Goal: Find specific page/section: Find specific page/section

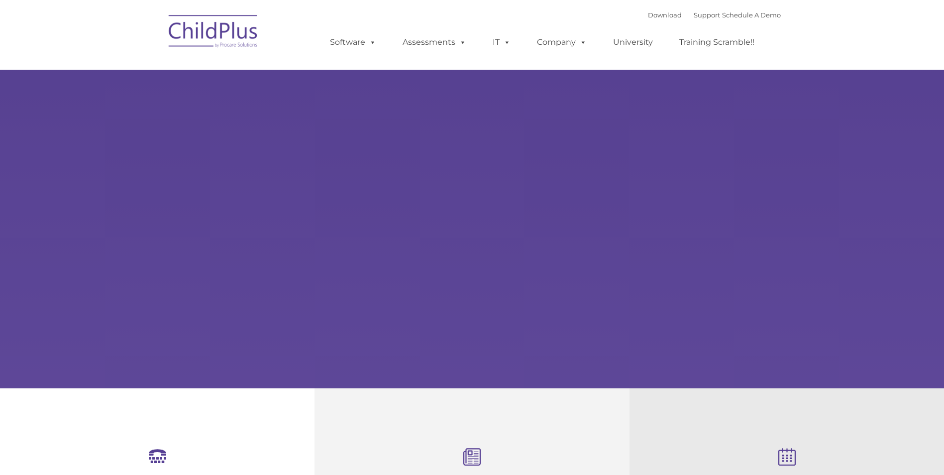
select select "MEDIUM"
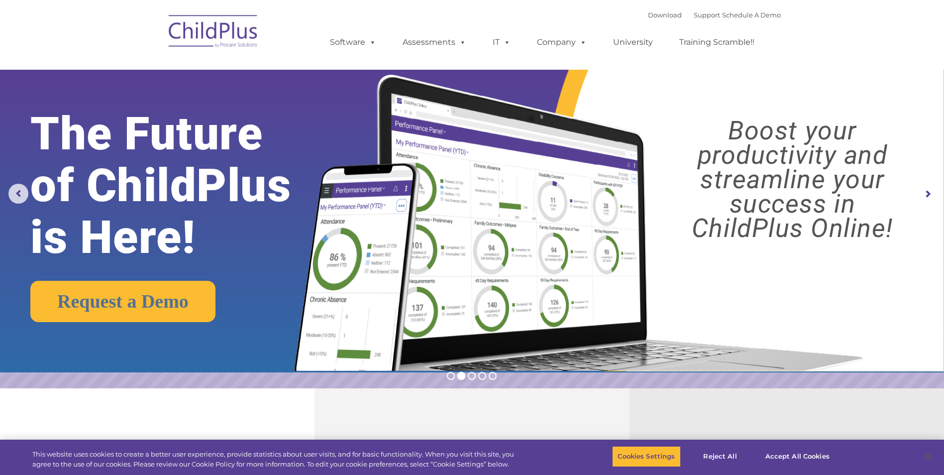
click at [832, 219] on rs-layer "Boost your productivity and streamline your success in ChildPlus Online!" at bounding box center [792, 179] width 280 height 122
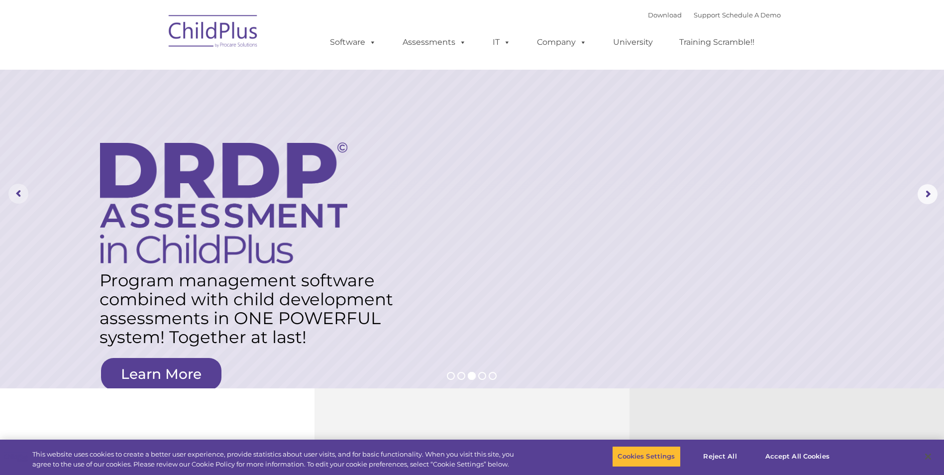
click at [28, 194] on rs-arrow at bounding box center [18, 194] width 20 height 20
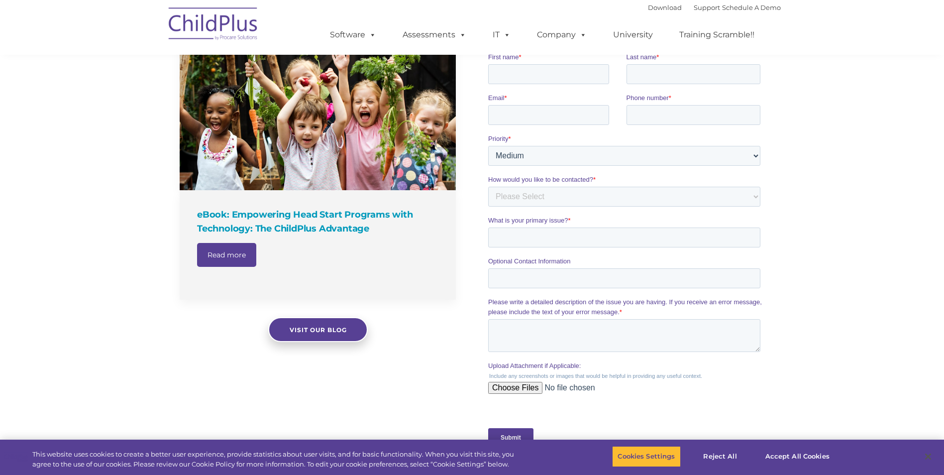
scroll to position [955, 0]
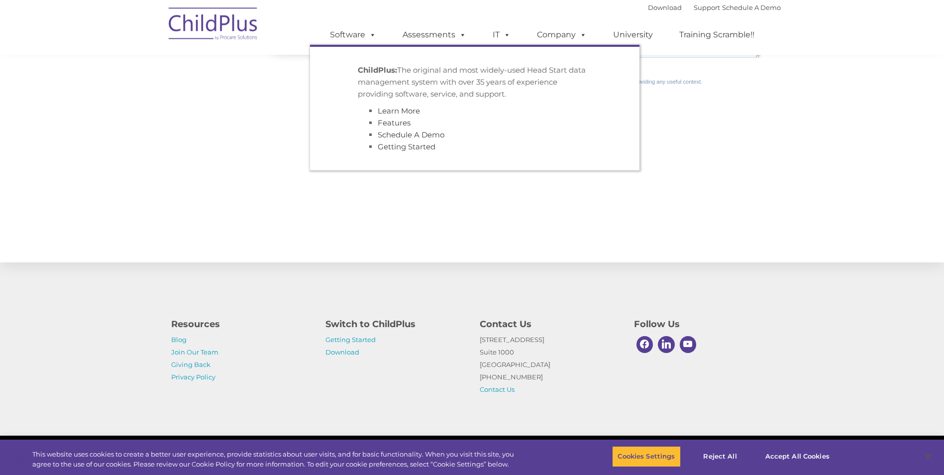
click at [355, 31] on link "Software" at bounding box center [353, 35] width 66 height 20
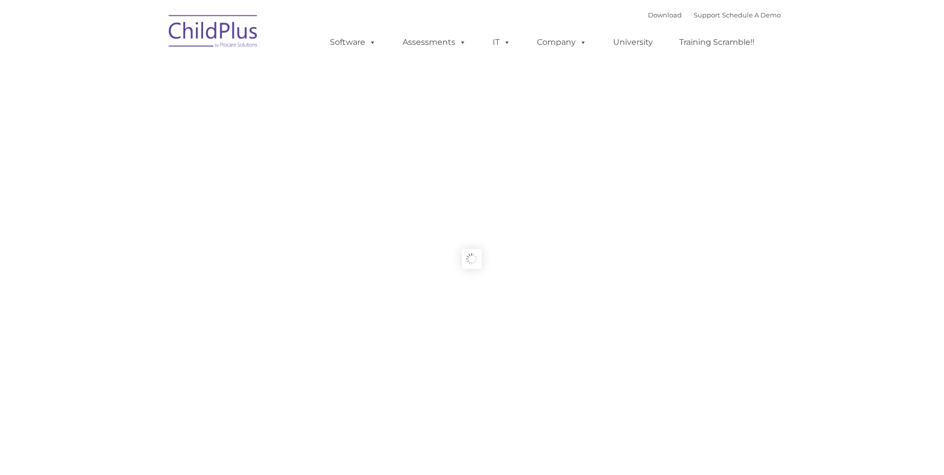
type input ""
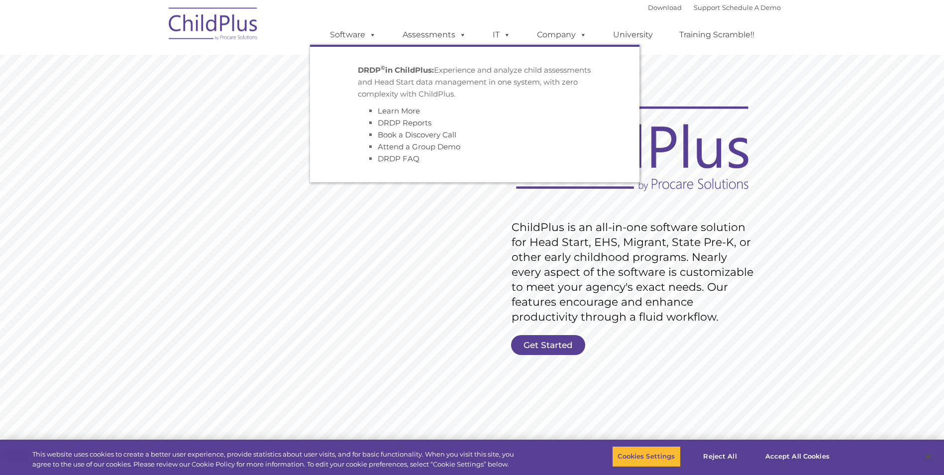
click at [460, 39] on span at bounding box center [460, 34] width 11 height 9
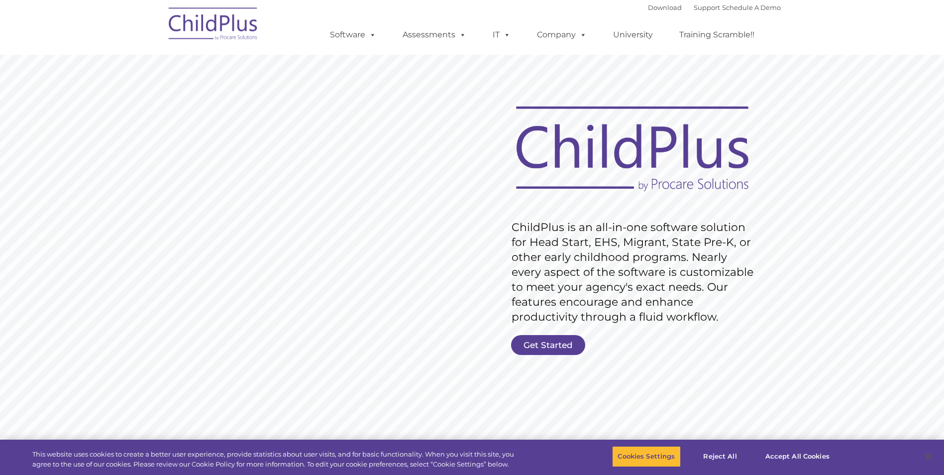
click at [431, 39] on link "Assessments" at bounding box center [435, 35] width 84 height 20
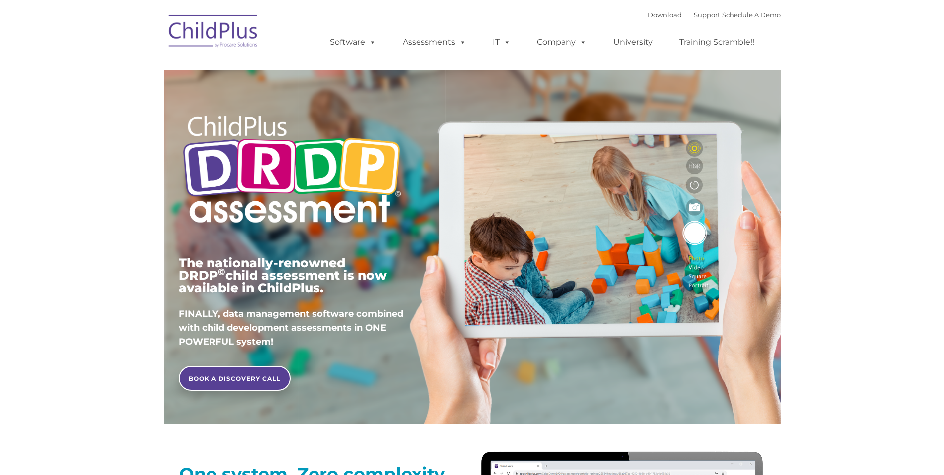
type input ""
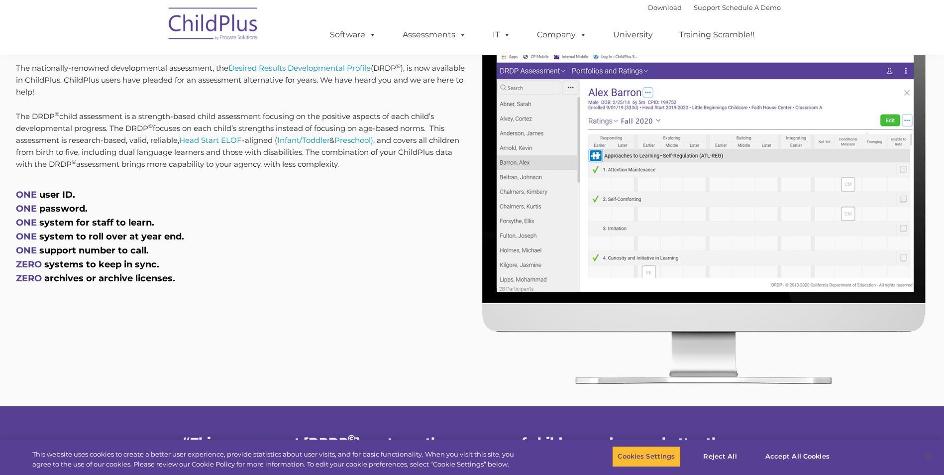
scroll to position [442, 0]
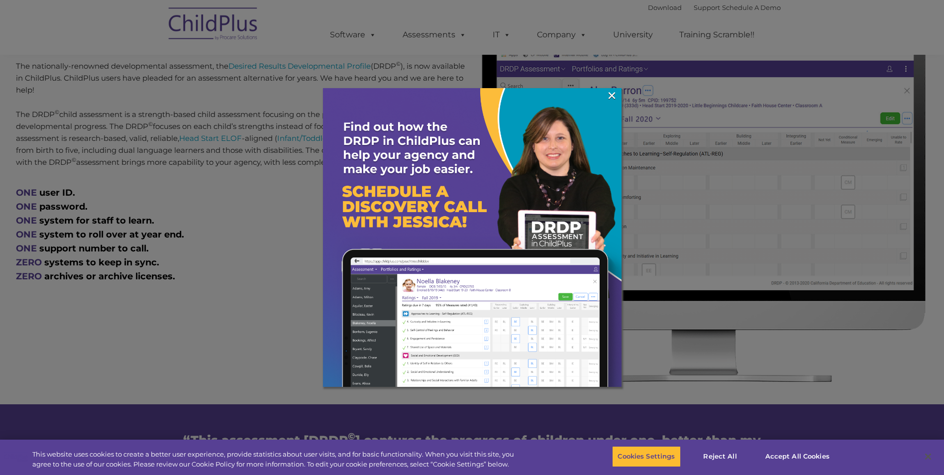
click at [609, 96] on link "×" at bounding box center [611, 96] width 11 height 10
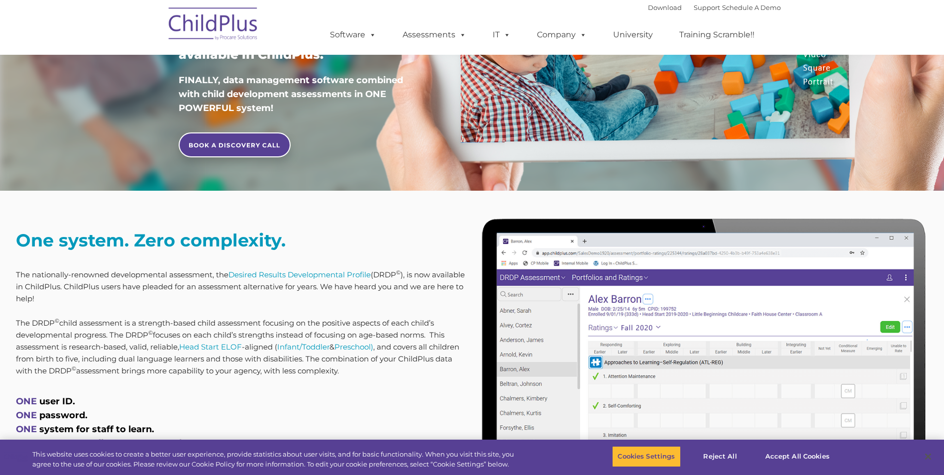
scroll to position [0, 0]
